Goal: Task Accomplishment & Management: Use online tool/utility

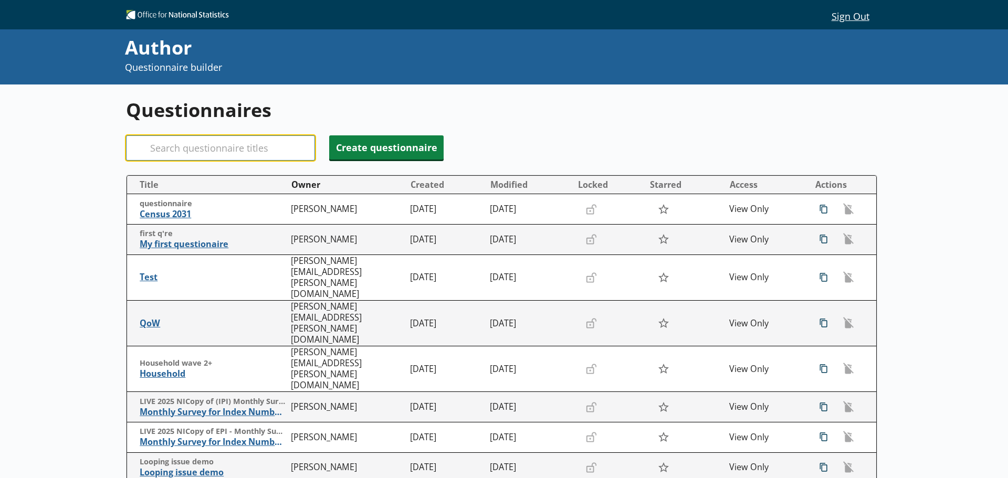
click at [221, 143] on input "Search" at bounding box center [220, 147] width 189 height 25
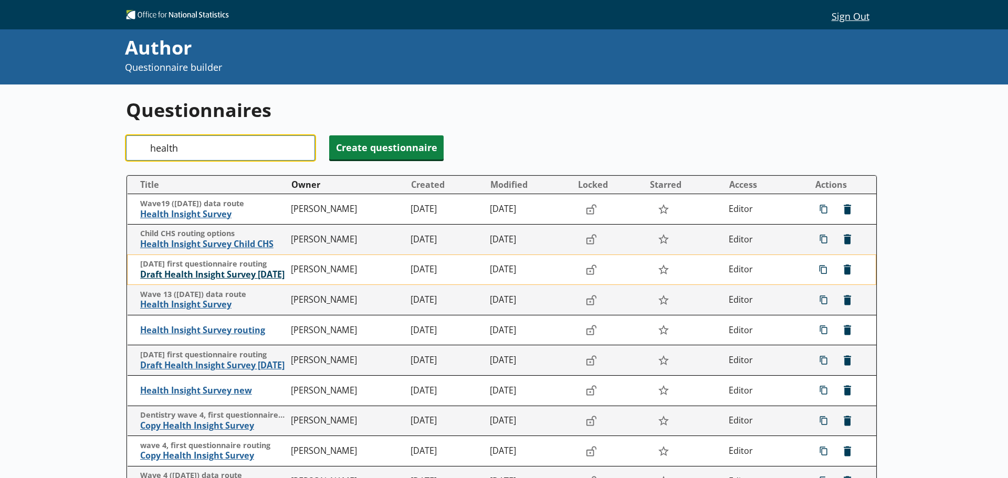
type input "health"
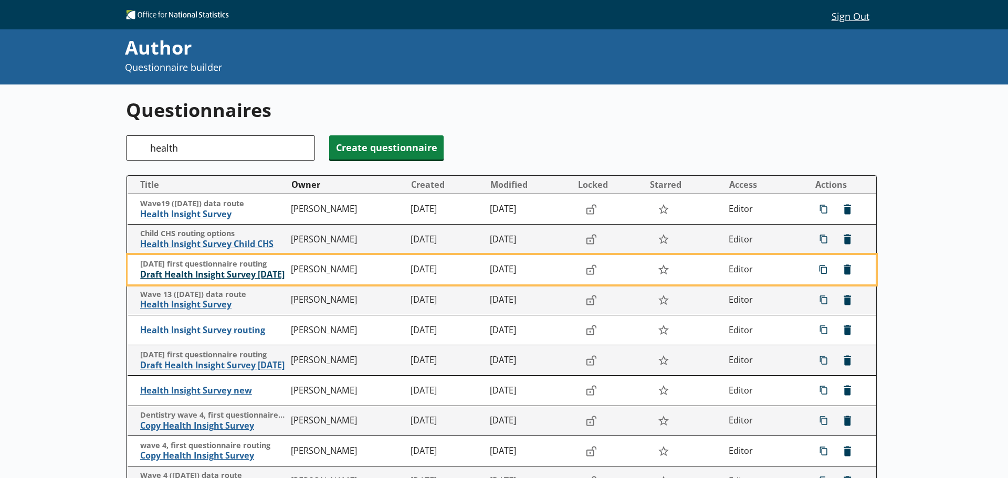
click at [214, 274] on span "Draft Health Insight Survey [DATE]" at bounding box center [213, 274] width 146 height 11
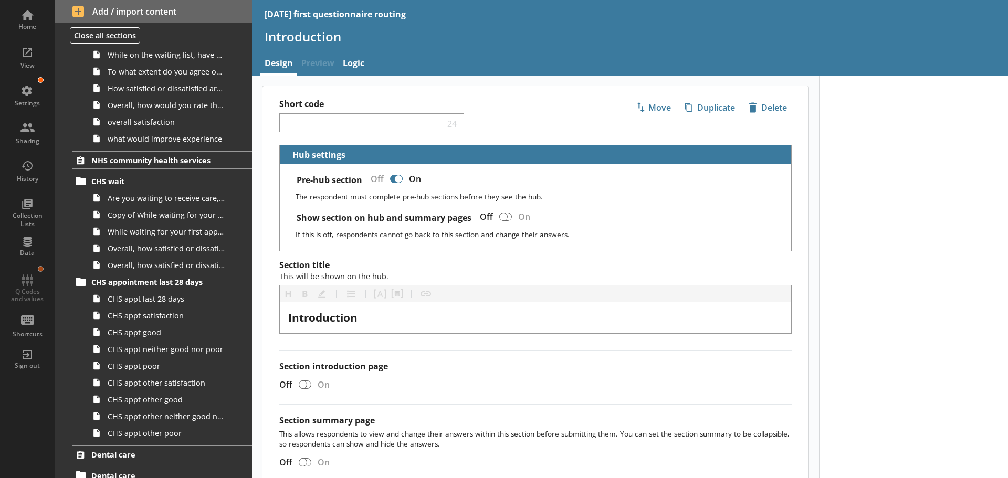
scroll to position [998, 0]
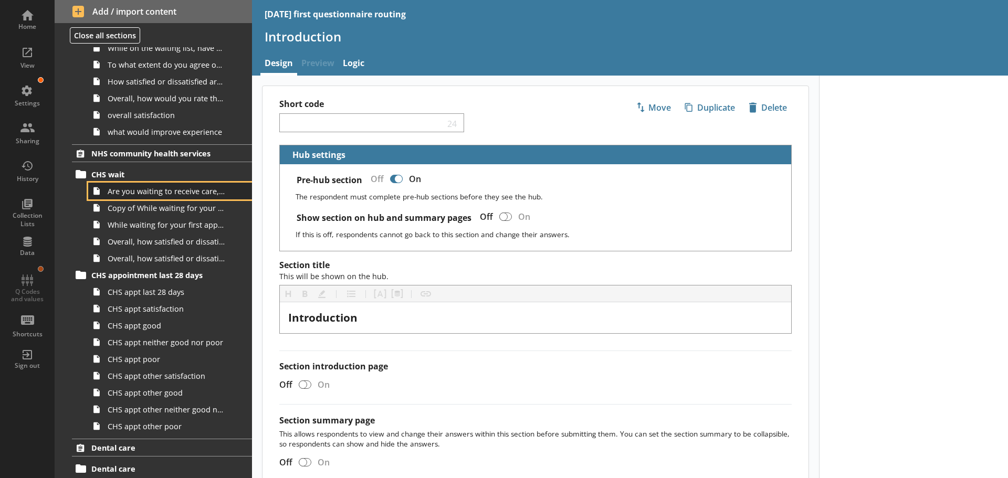
click at [162, 197] on link "Are you waiting to receive care, treatment or advice from any of the following …" at bounding box center [170, 191] width 164 height 17
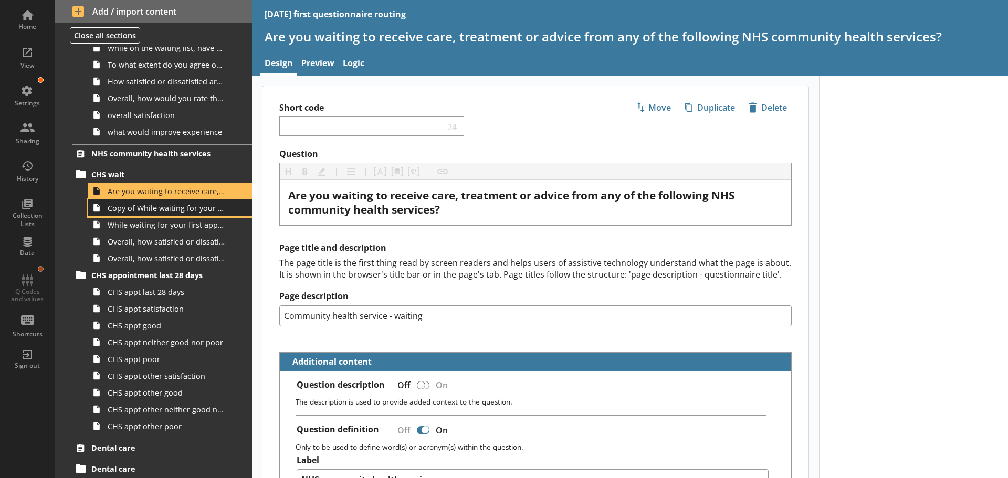
click at [140, 213] on span "Copy of While waiting for your first appointment to receive care, treatment or …" at bounding box center [166, 208] width 117 height 10
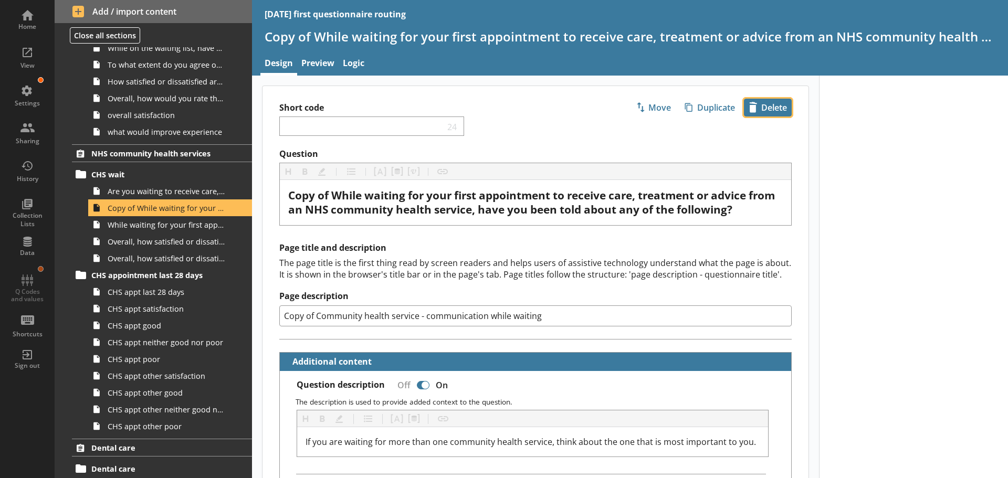
click at [768, 107] on span "icon-delete Created with Sketch. [GEOGRAPHIC_DATA]" at bounding box center [768, 107] width 47 height 17
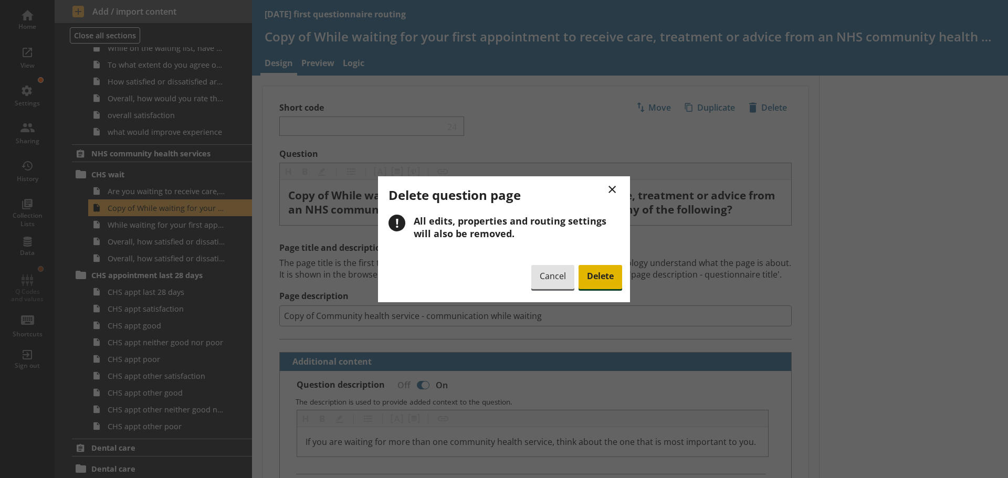
click at [601, 272] on span "Delete" at bounding box center [601, 277] width 44 height 24
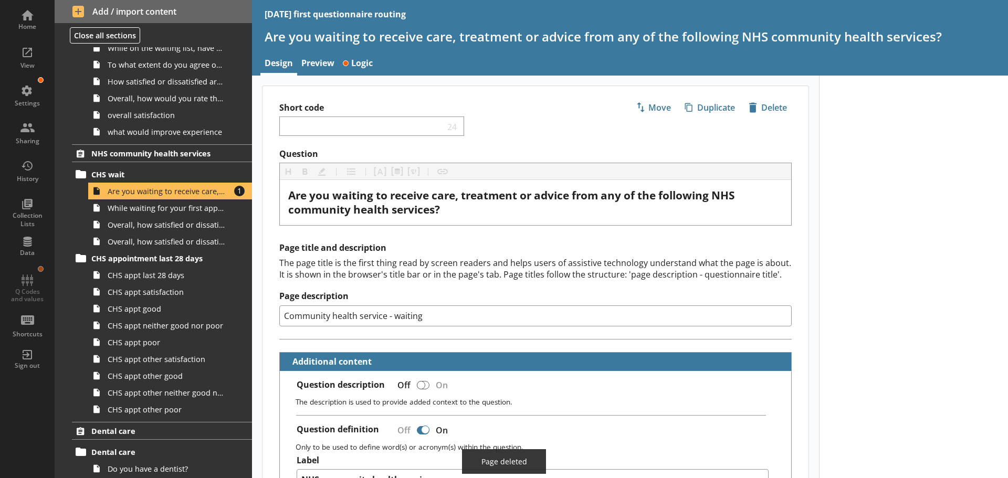
scroll to position [981, 0]
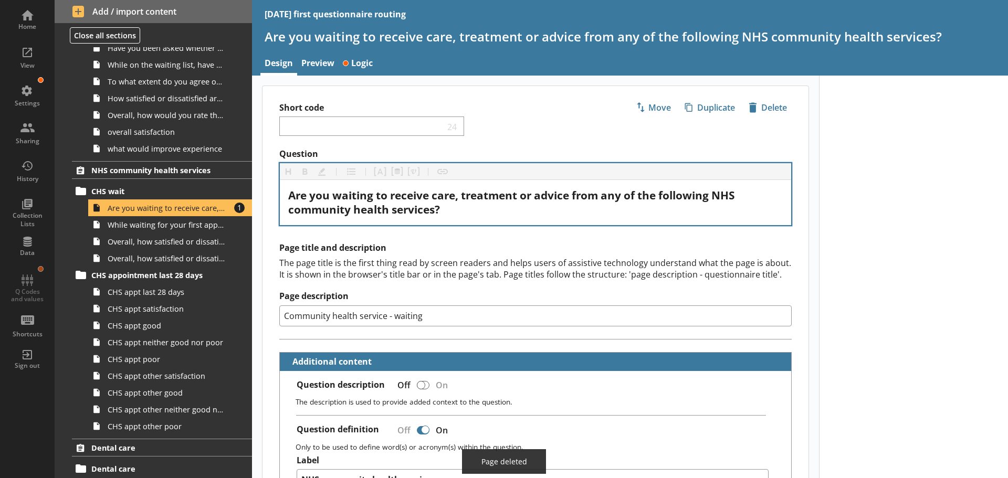
type textarea "x"
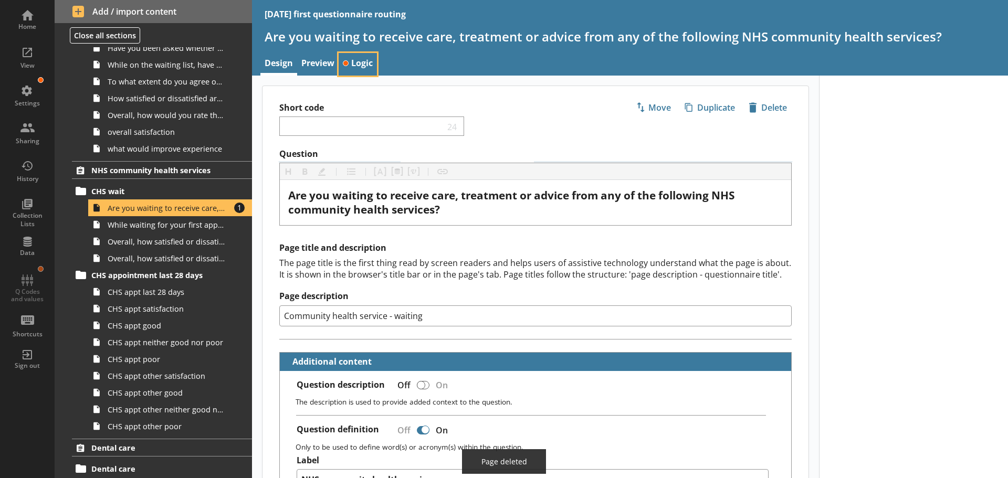
click at [356, 56] on link "Logic" at bounding box center [358, 64] width 38 height 23
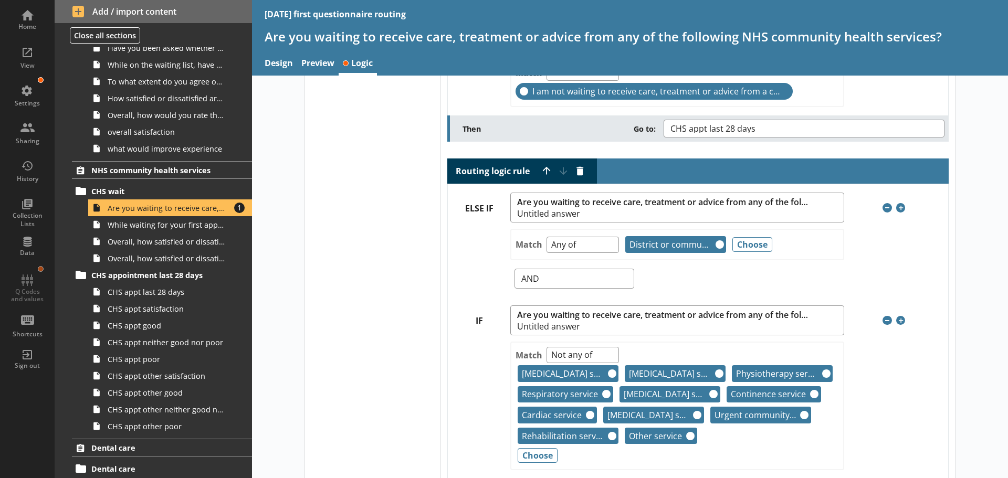
scroll to position [105, 0]
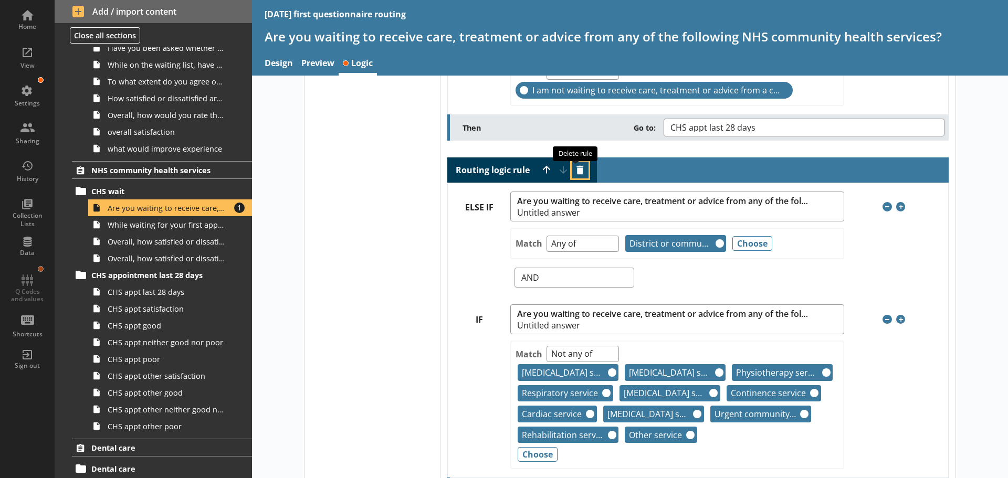
click at [574, 168] on button "Delete routing rule" at bounding box center [580, 170] width 17 height 17
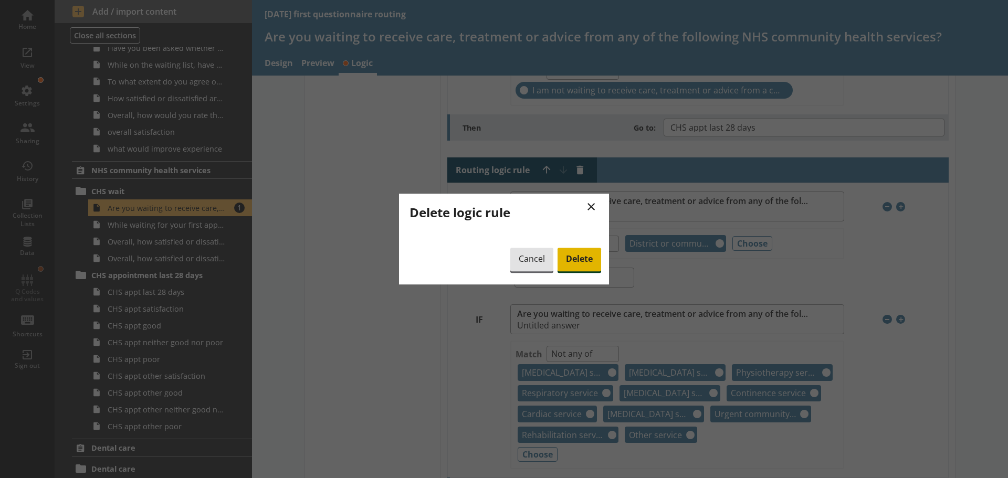
click at [585, 265] on span "Delete" at bounding box center [580, 260] width 44 height 24
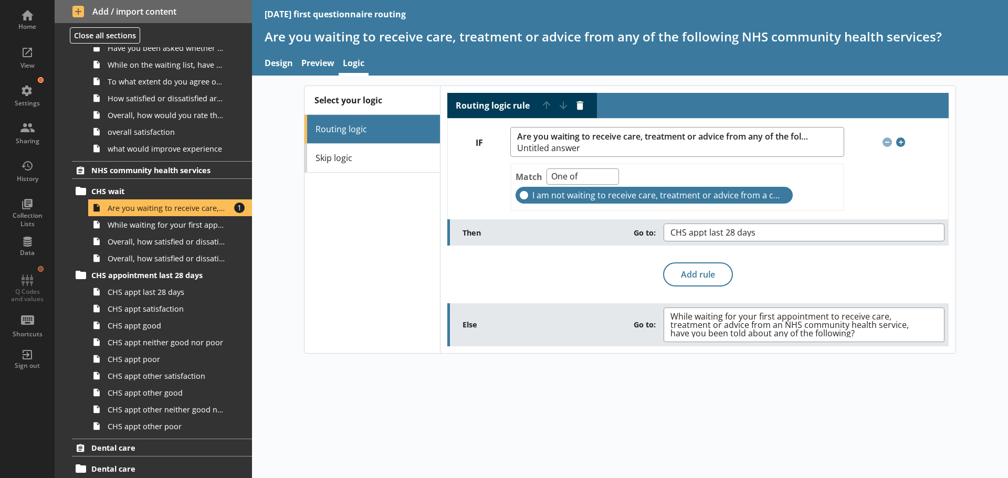
scroll to position [0, 0]
click at [939, 323] on button "While waiting for your first appointment to receive care, treatment or advice f…" at bounding box center [804, 325] width 281 height 35
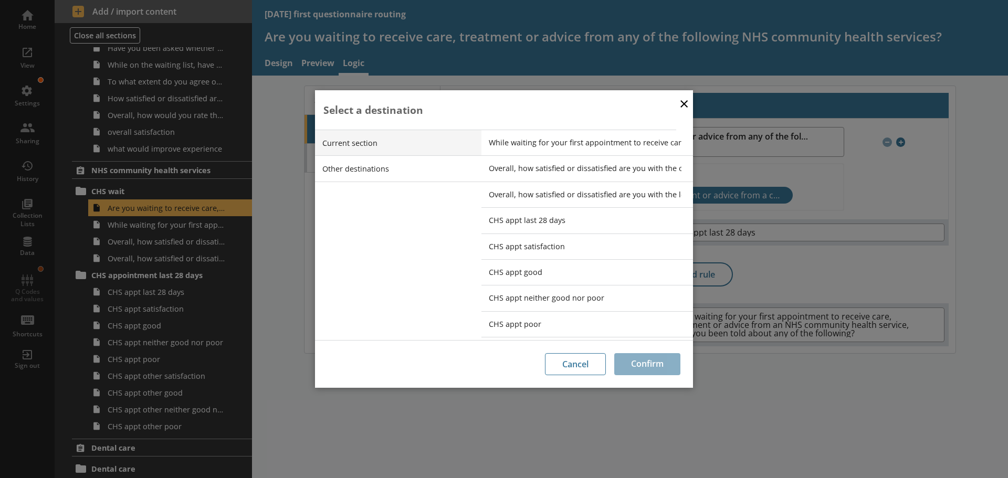
scroll to position [101, 0]
click at [384, 165] on li "Other destinations" at bounding box center [398, 168] width 166 height 26
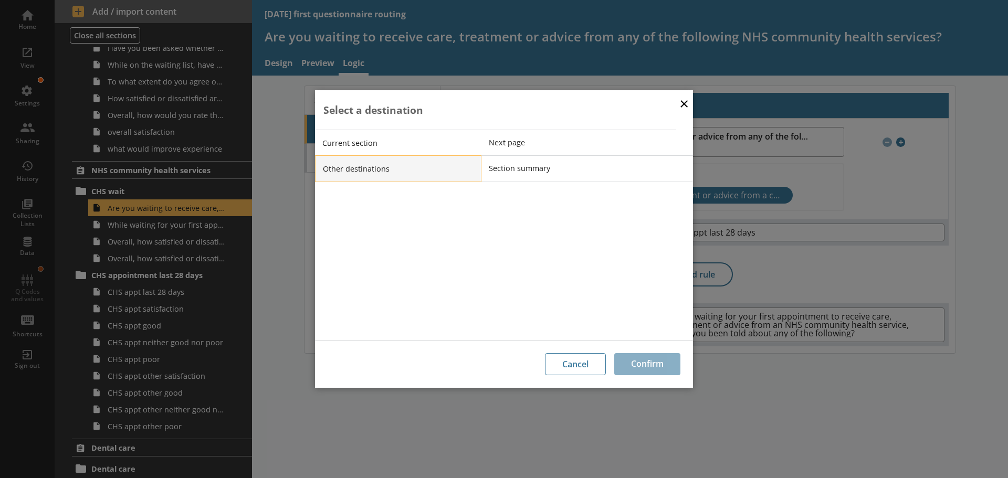
scroll to position [0, 0]
click at [534, 138] on span "Next page" at bounding box center [595, 143] width 212 height 10
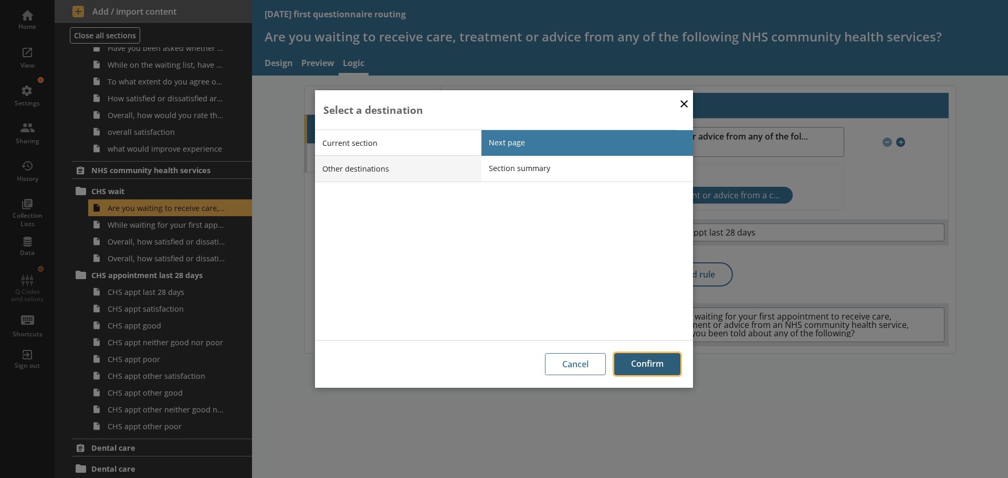
click at [660, 363] on button "Confirm" at bounding box center [647, 364] width 66 height 22
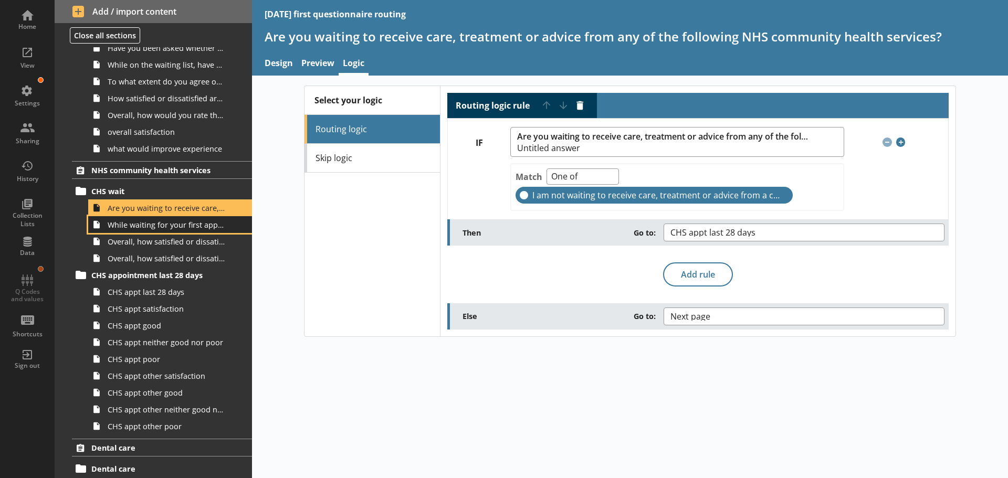
click at [169, 227] on span "While waiting for your first appointment to receive care, treatment or advice f…" at bounding box center [166, 225] width 117 height 10
